Goal: Information Seeking & Learning: Find specific fact

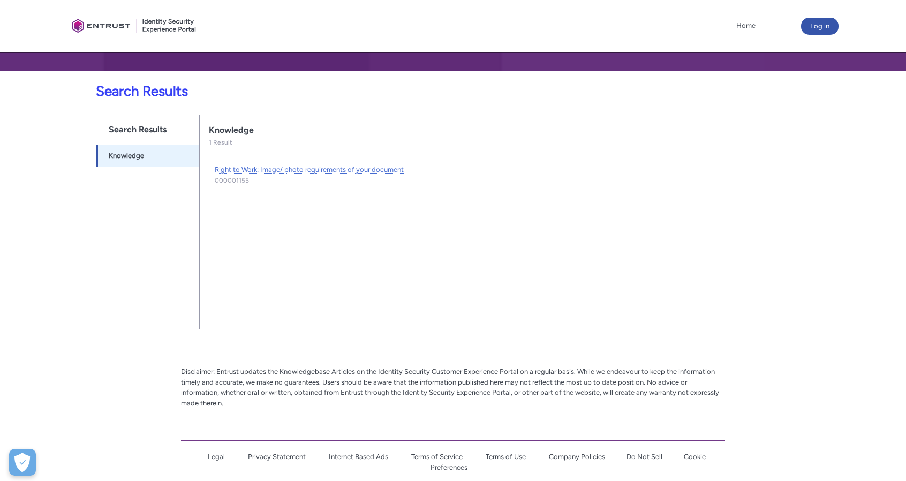
scroll to position [168, 0]
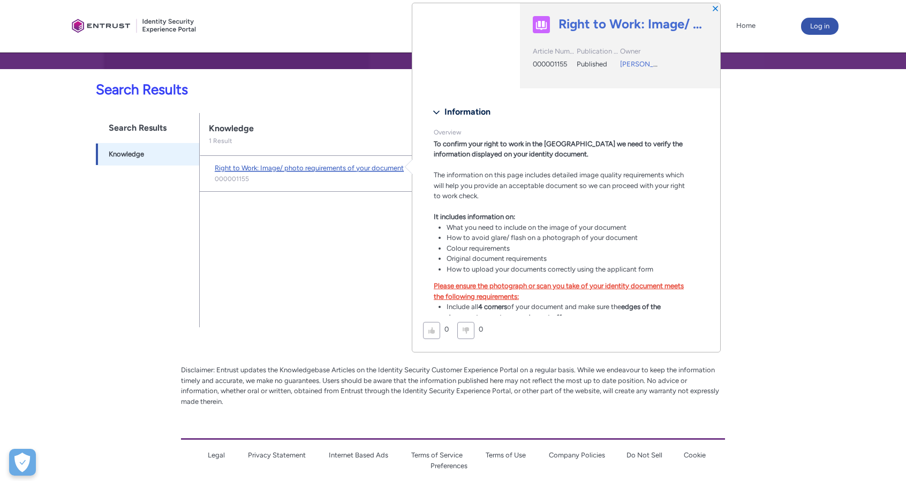
click at [347, 164] on span "Right to Work: Image/ photo requirements of your document" at bounding box center [309, 168] width 189 height 8
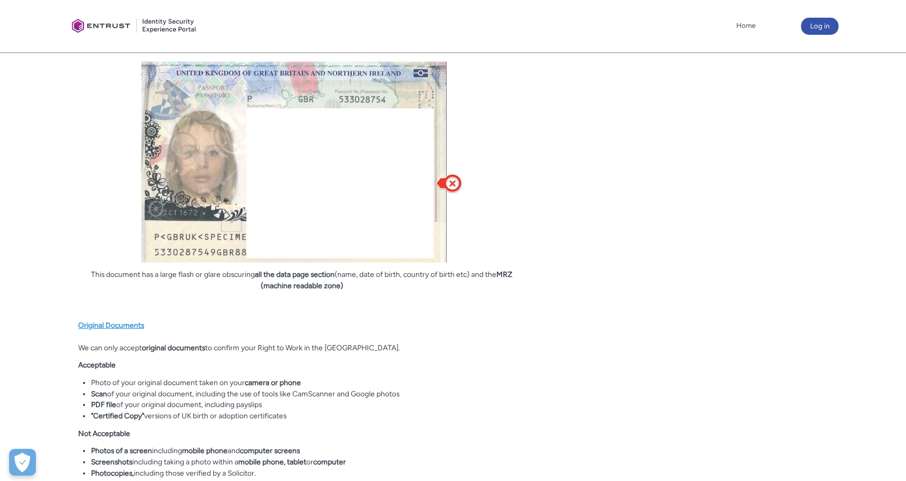
scroll to position [3188, 0]
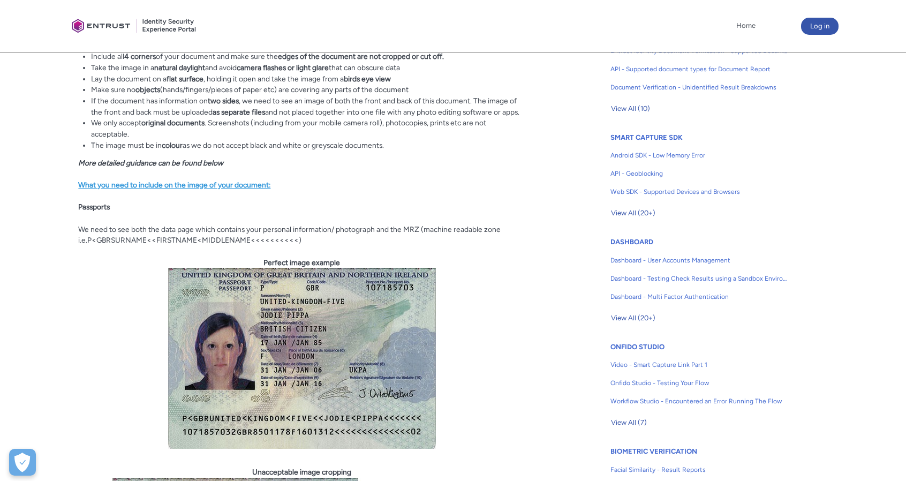
scroll to position [0, 0]
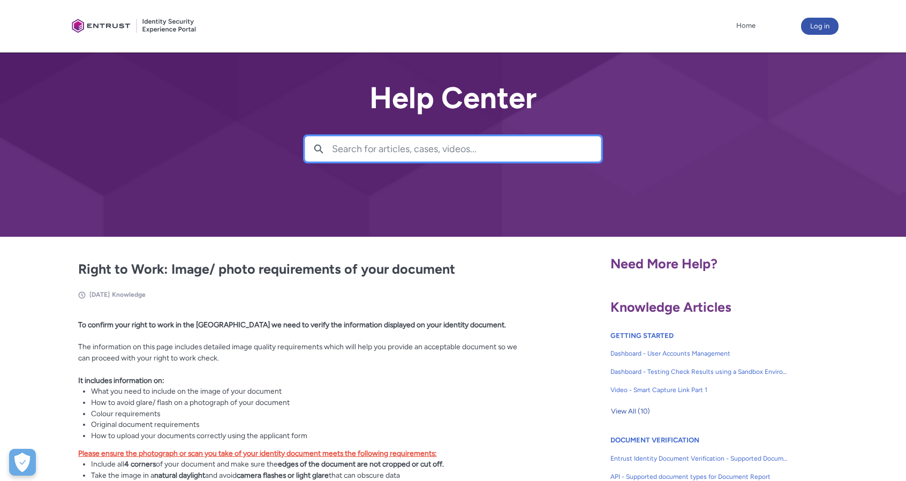
click at [362, 158] on input "Search for articles, cases, videos..." at bounding box center [466, 148] width 269 height 25
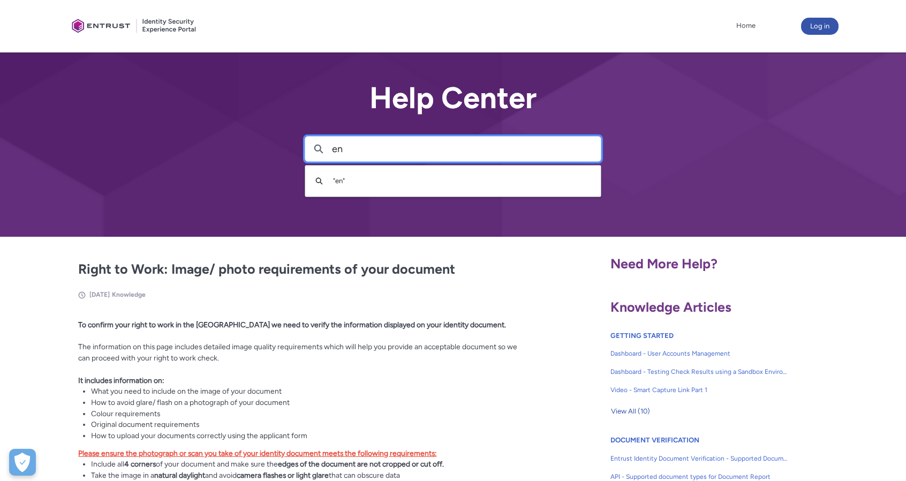
type input "e"
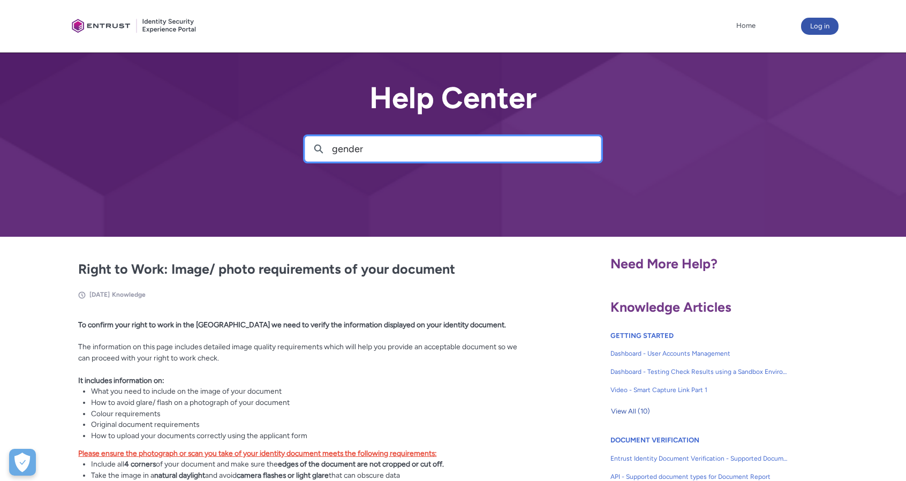
type input "gender"
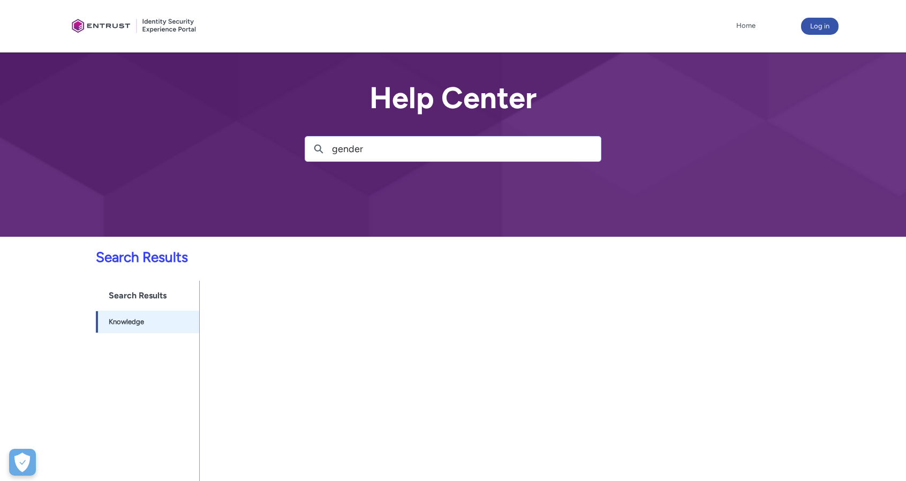
scroll to position [13, 0]
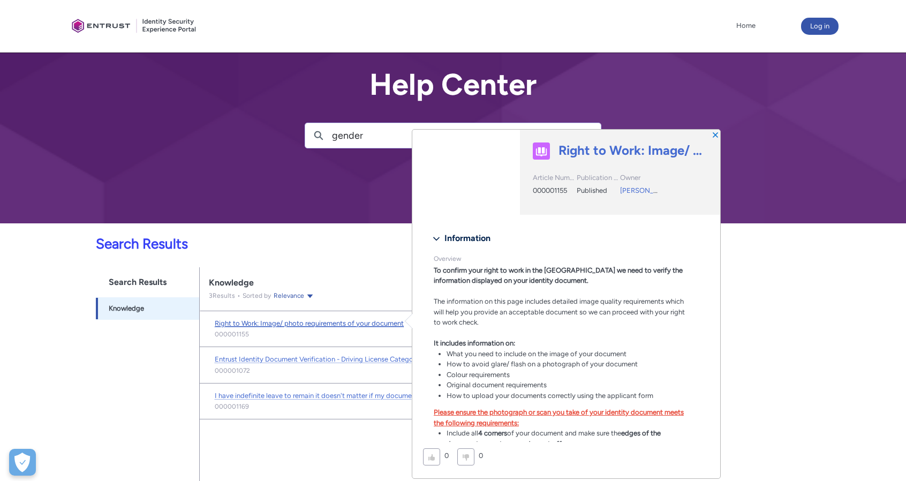
click at [340, 322] on span "Right to Work: Image/ photo requirements of your document" at bounding box center [309, 323] width 189 height 8
